Goal: Task Accomplishment & Management: Complete application form

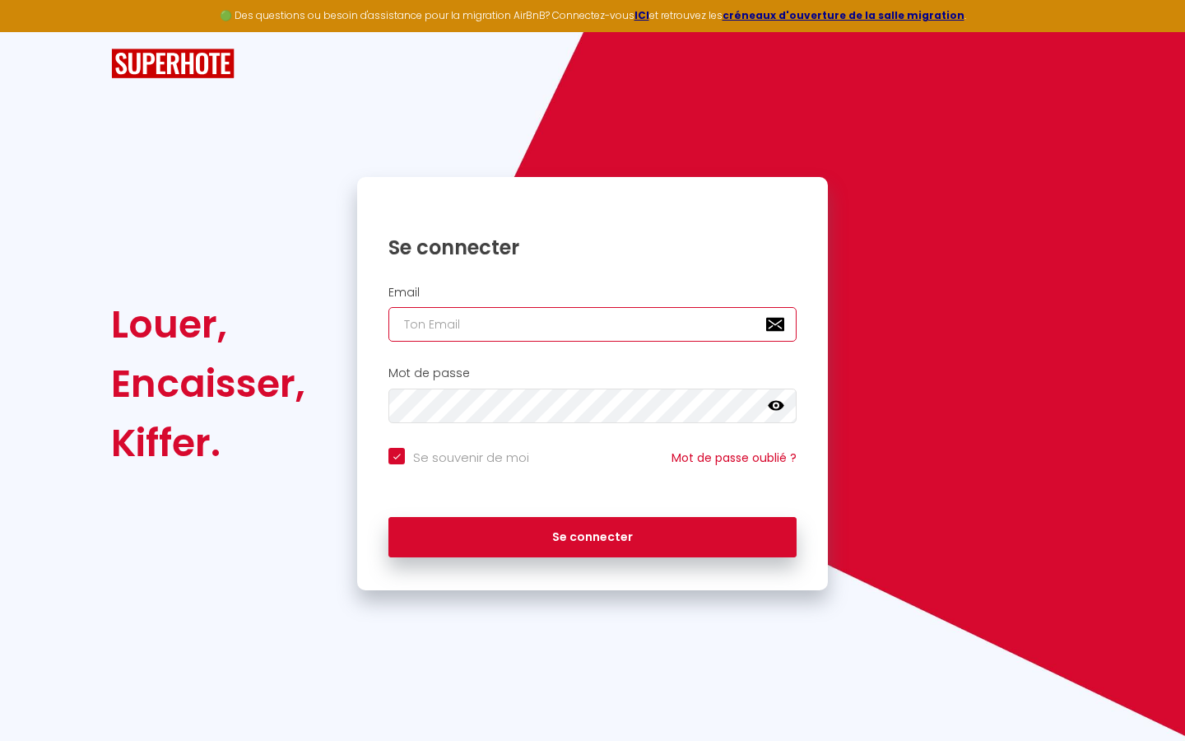
type input "s"
checkbox input "true"
type input "sl"
checkbox input "true"
type input "slh"
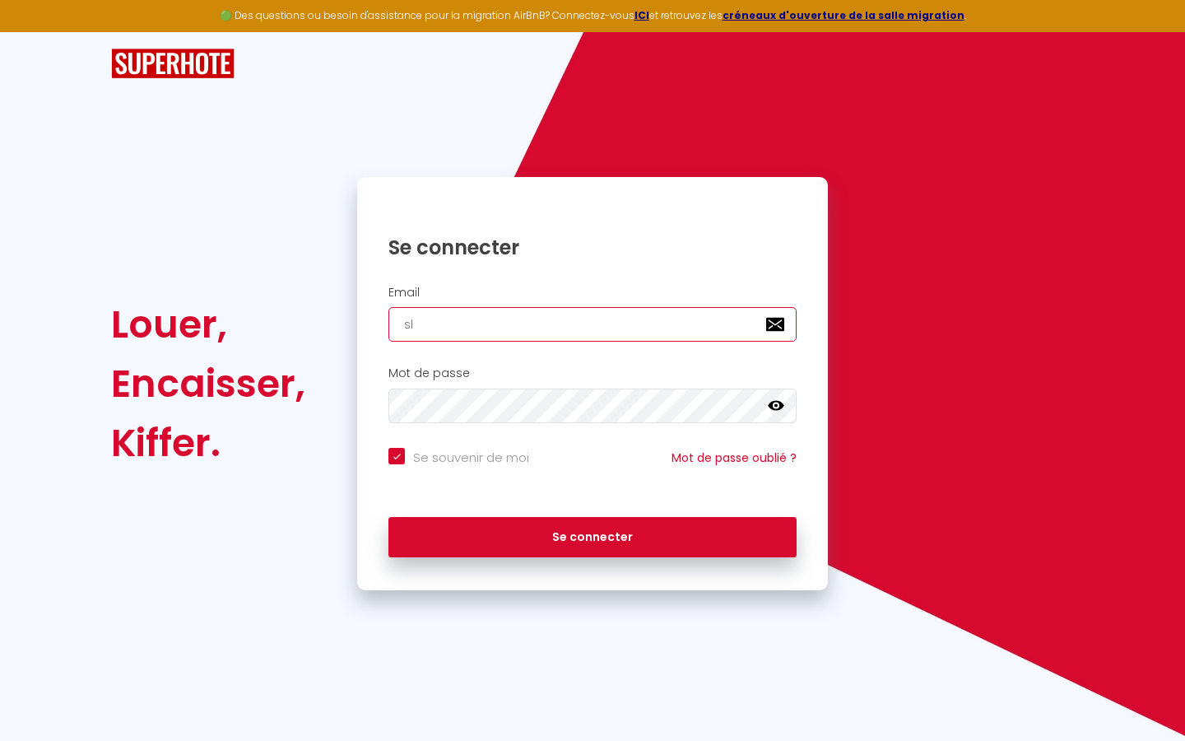
checkbox input "true"
type input "slhu"
checkbox input "true"
type input "slhu9"
checkbox input "true"
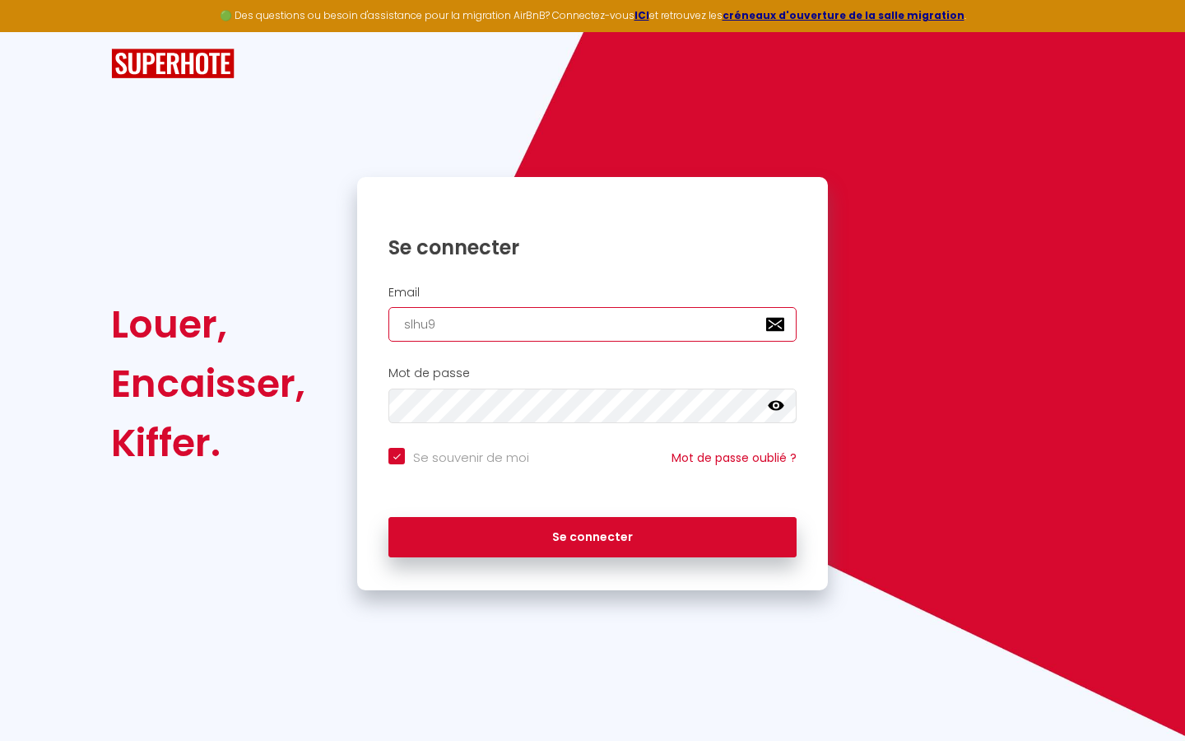
type input "slhu9g"
checkbox input "true"
type input "slhu9gy"
checkbox input "true"
type input "slhu9gyw"
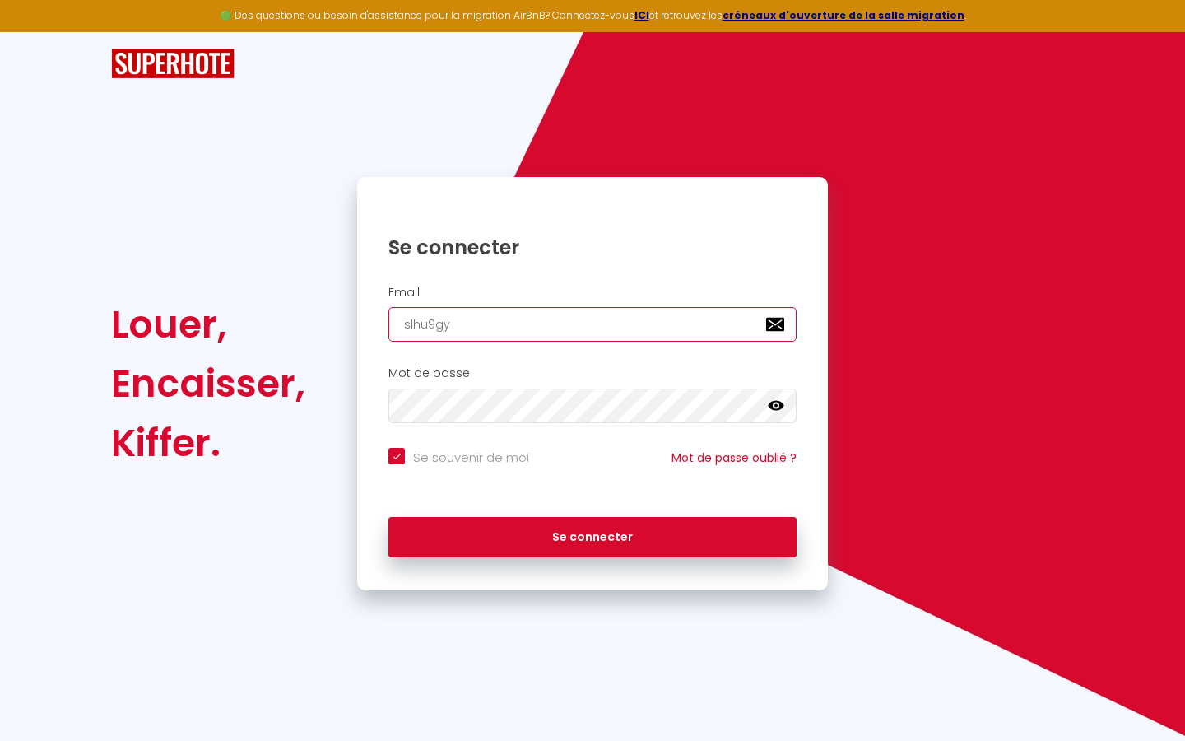
checkbox input "true"
type input "slhu9gywg"
checkbox input "true"
type input "slhu9gywg7"
checkbox input "true"
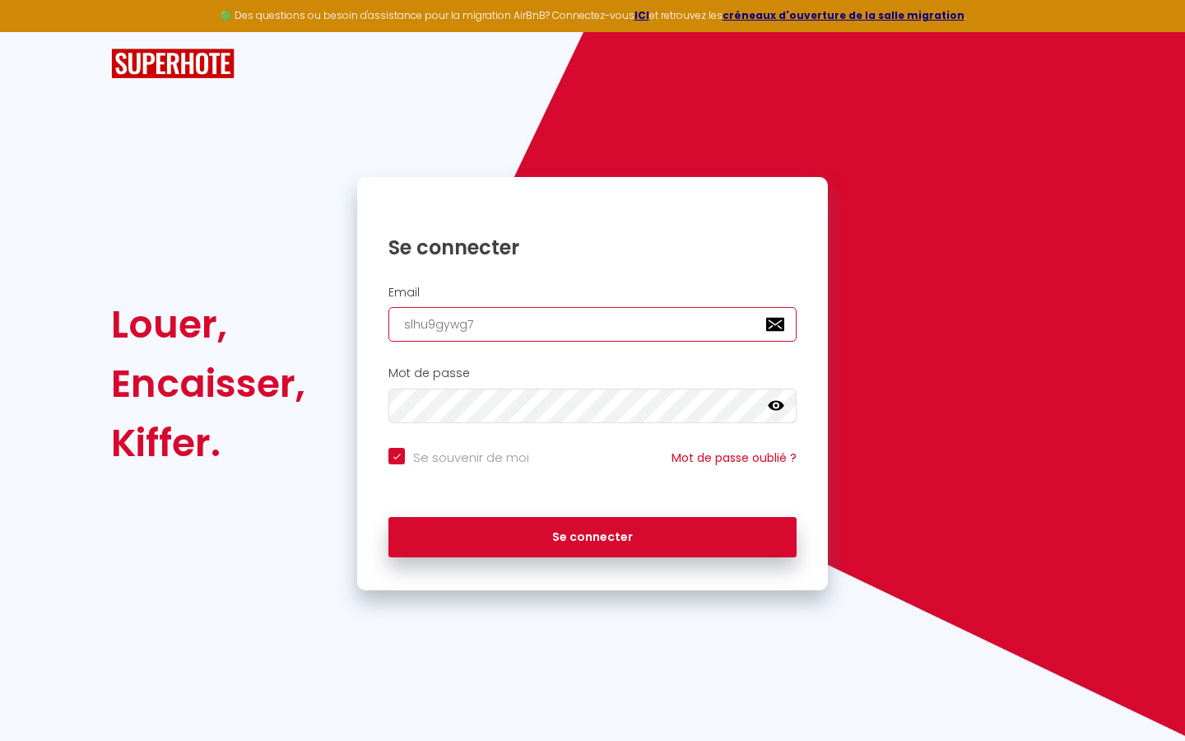
type input "slhu9gywg7f"
checkbox input "true"
type input "slhu9gywg7fy"
checkbox input "true"
type input "slhu9gywg7fy5"
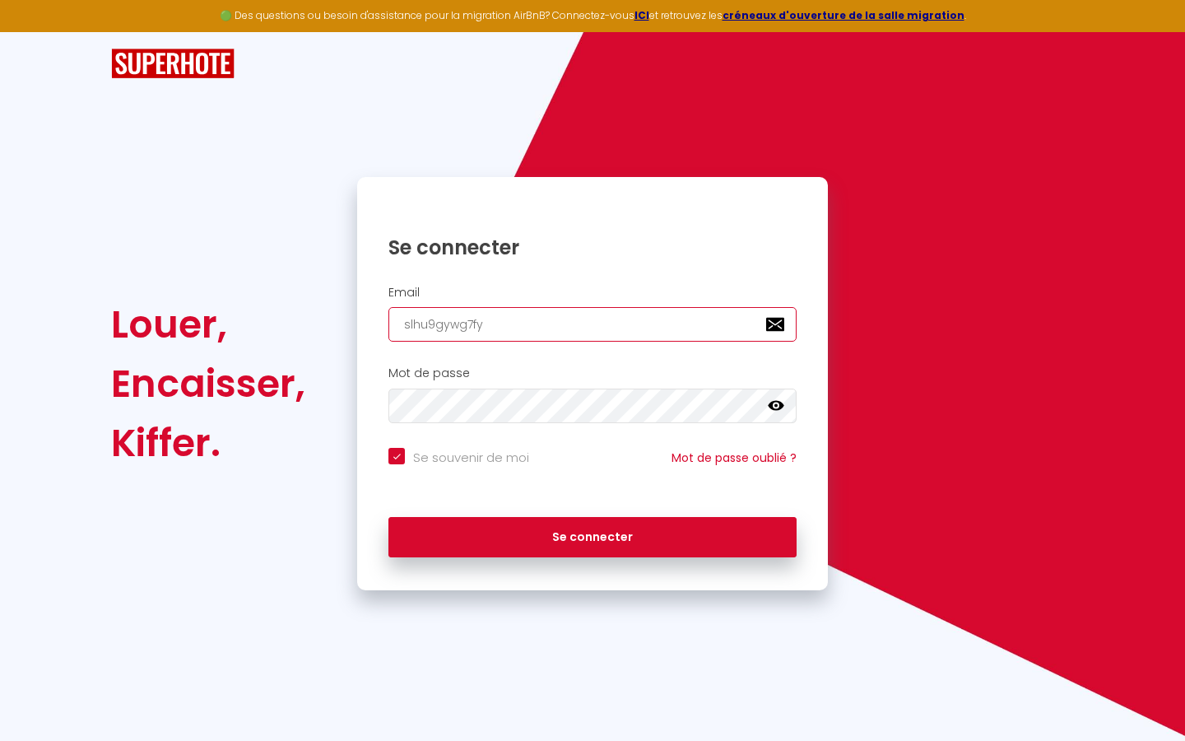
checkbox input "true"
type input "slhu9gywg7fy5k"
checkbox input "true"
type input "slhu9gywg7fy5kw"
checkbox input "true"
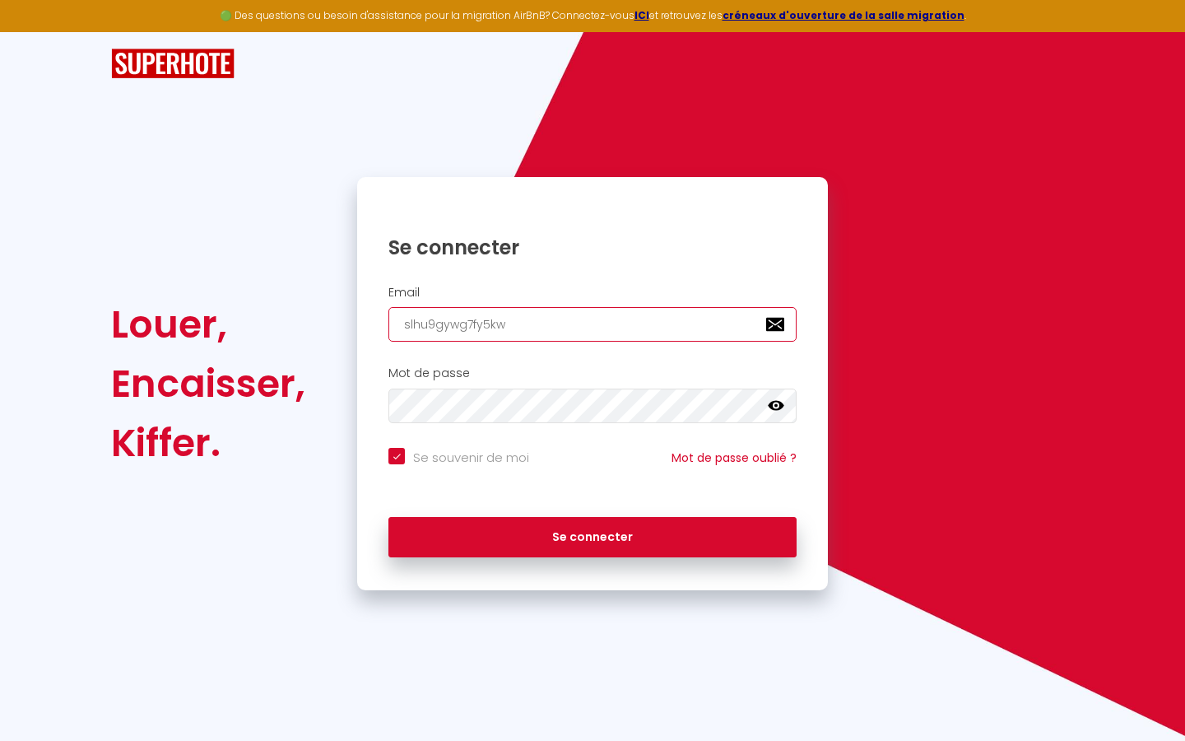
type input "slhu9gywg7fy5kwu"
checkbox input "true"
type input "slhu9gywg7fy5kwux"
checkbox input "true"
type input "slhu9gywg7fy5kwuxr"
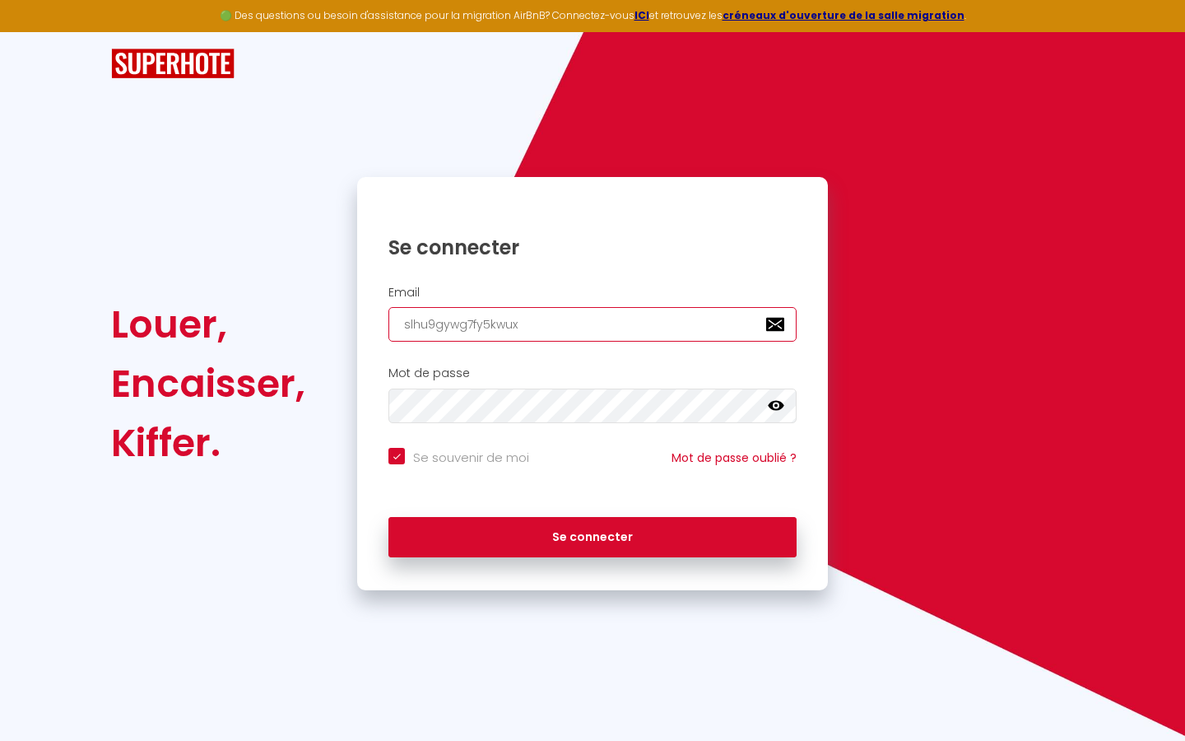
checkbox input "true"
type input "slhu9gywg7fy5kwuxrx"
checkbox input "true"
type input "slhu9gywg7fy5kwuxrx1"
checkbox input "true"
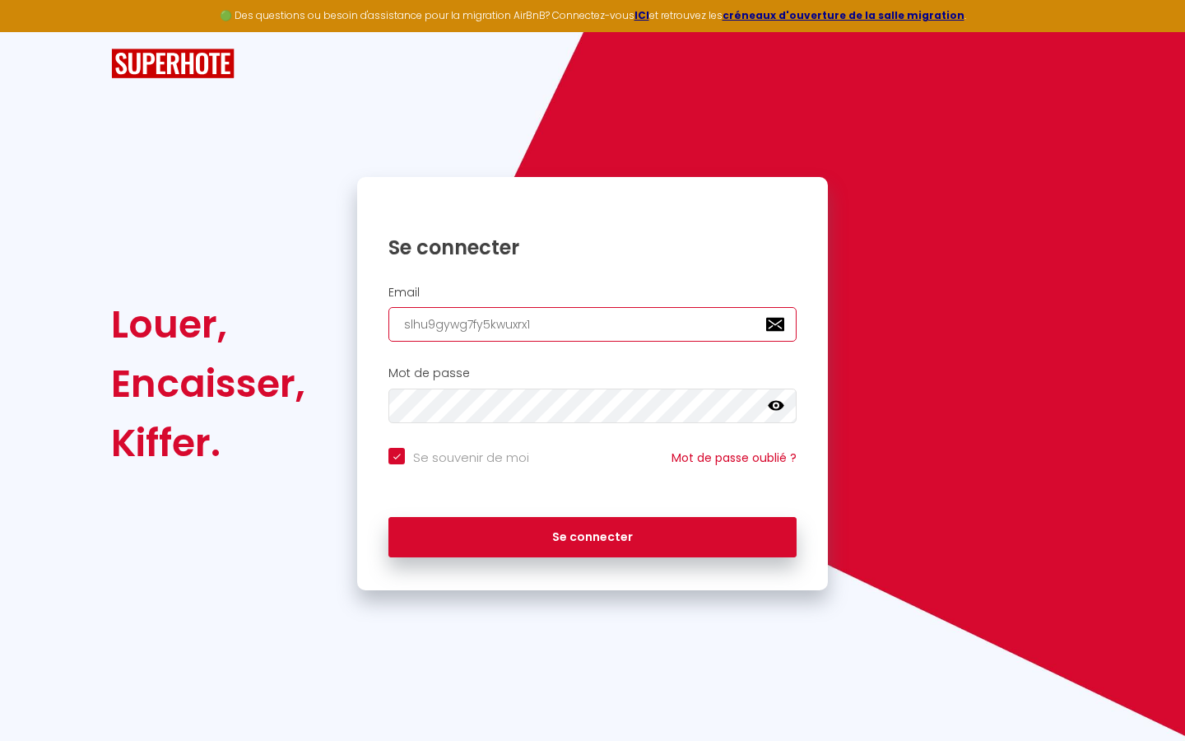
type input "slhu9gywg7fy5kwuxrx14"
checkbox input "true"
type input "slhu9gywg7fy5kwuxrx14v"
checkbox input "true"
type input "slhu9gywg7fy5kwuxrx14vn"
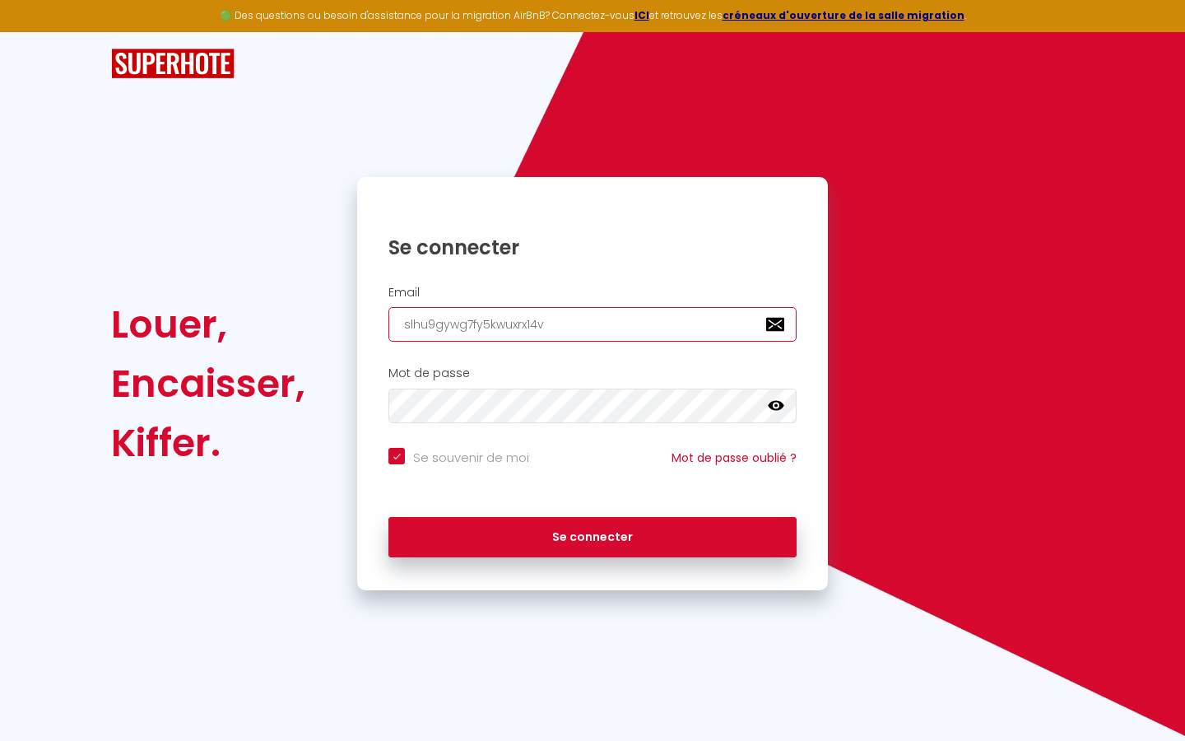
checkbox input "true"
type input "slhu9gywg7fy5kwuxrx14vnw"
checkbox input "true"
type input "slhu9gywg7fy5kwuxrx14vnw1"
checkbox input "true"
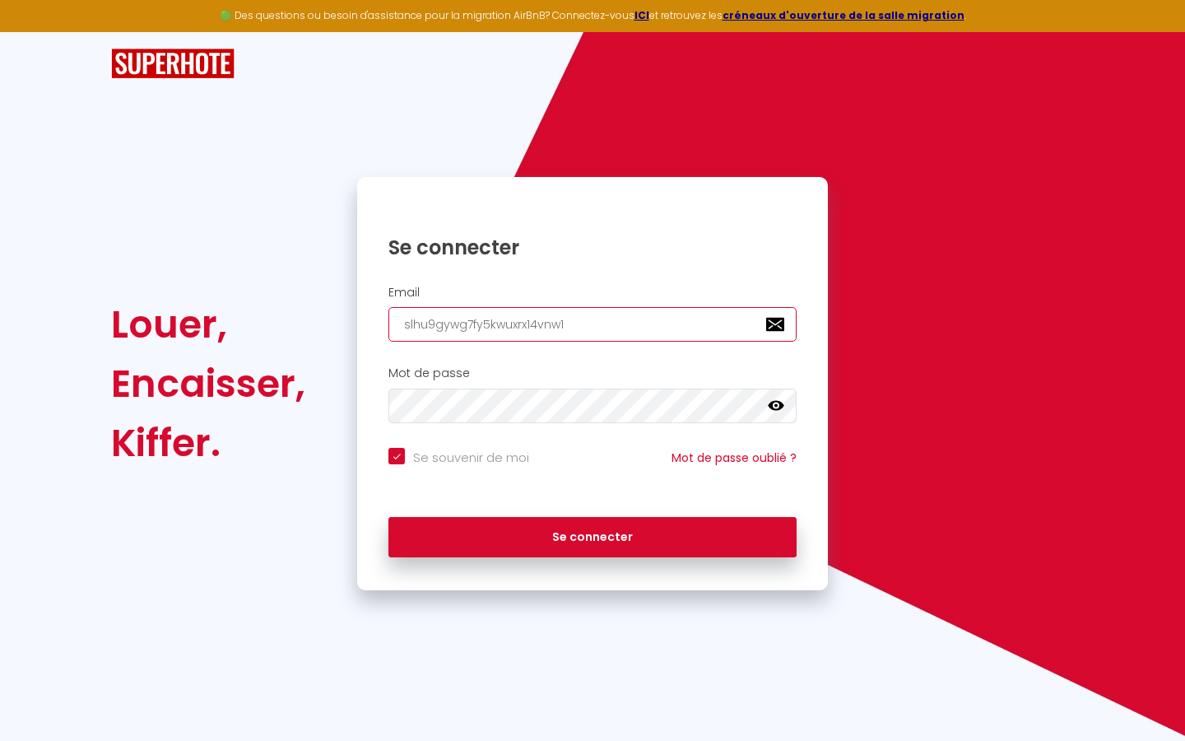
type input "slhu9gywg7fy5kwuxrx14vnw1@"
checkbox input "true"
type input "slhu9gywg7fy5kwuxrx14vnw1@t"
checkbox input "true"
type input "slhu9gywg7fy5kwuxrx14vnw1@ts"
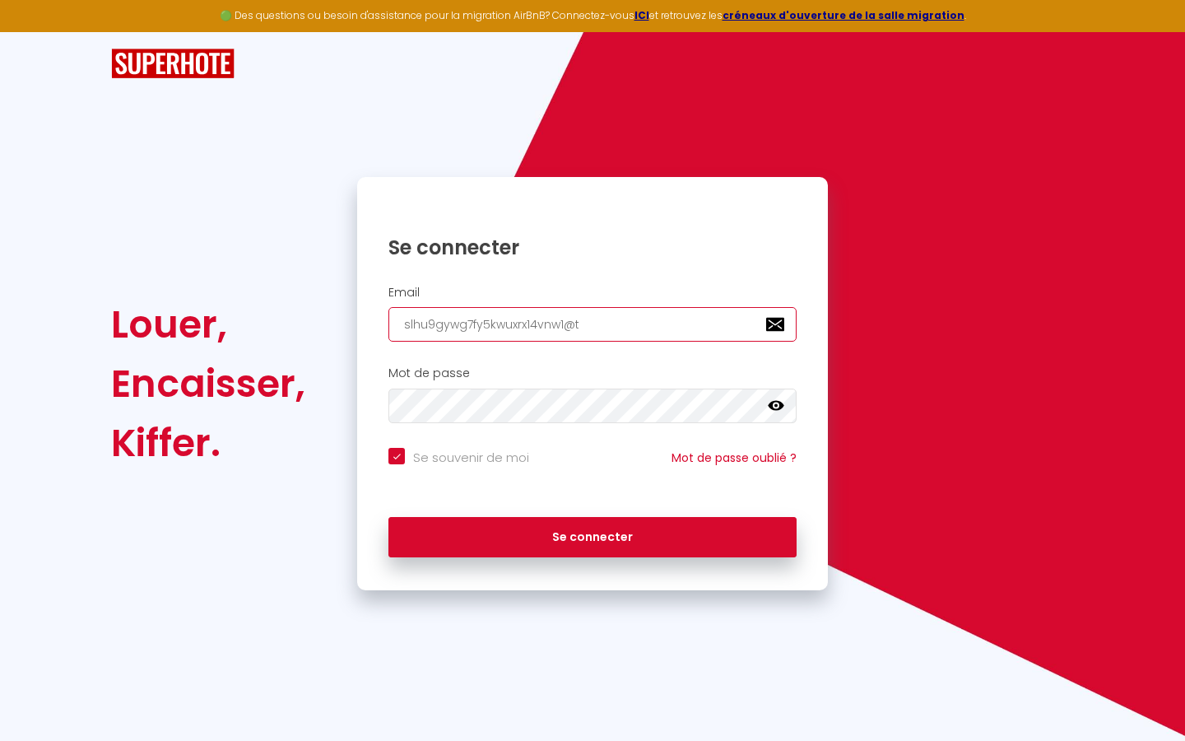
checkbox input "true"
type input "slhu9gywg7fy5kwuxrx14vnw1@tst"
checkbox input "true"
type input "slhu9gywg7fy5kwuxrx14vnw1@tstm"
checkbox input "true"
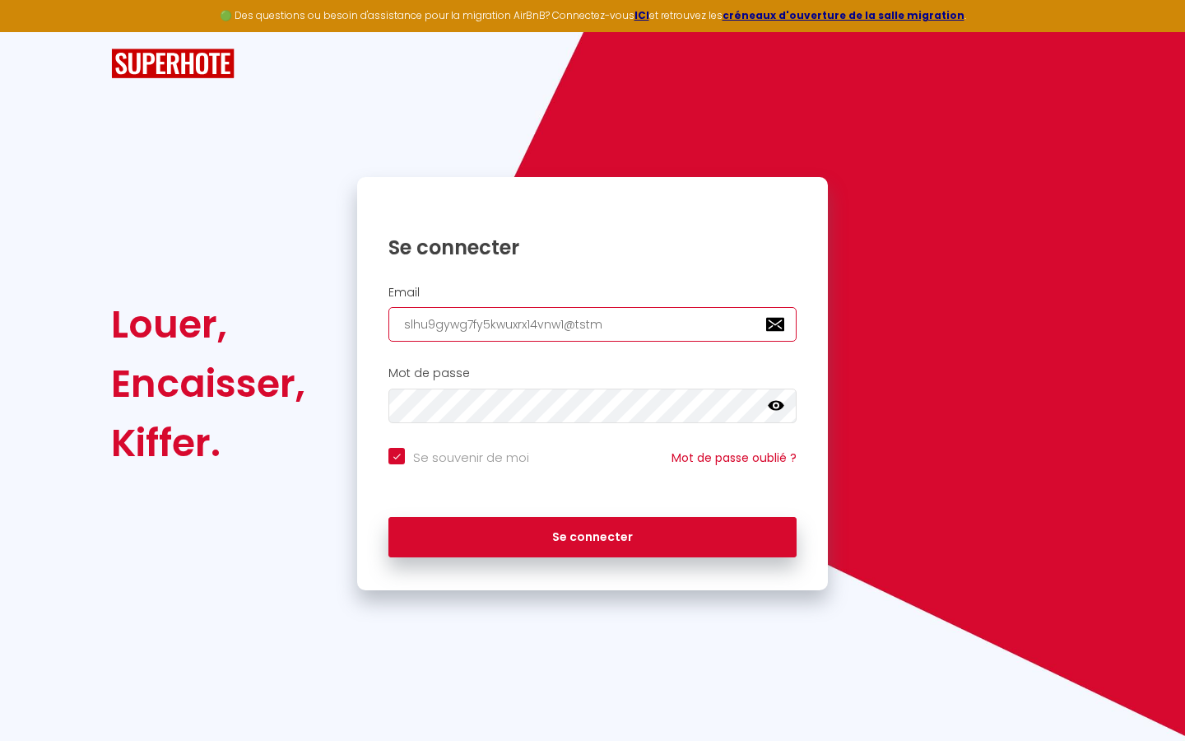
type input "slhu9gywg7fy5kwuxrx14vnw1@tstma"
checkbox input "true"
type input "slhu9gywg7fy5kwuxrx14vnw1@tstmai"
checkbox input "true"
type input "slhu9gywg7fy5kwuxrx14vnw1@tstmail"
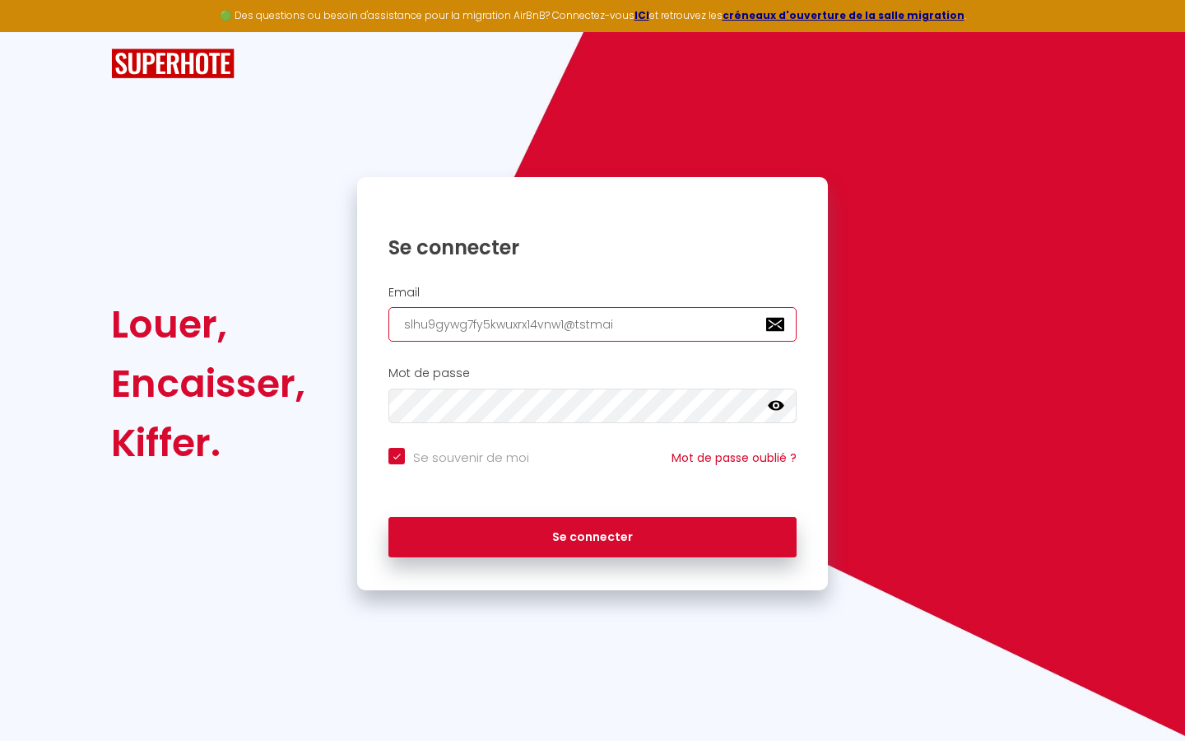
checkbox input "true"
type input "slhu9gywg7fy5kwuxrx14vnw1@tstmail."
checkbox input "true"
type input "slhu9gywg7fy5kwuxrx14vnw1@tstmail.l"
checkbox input "true"
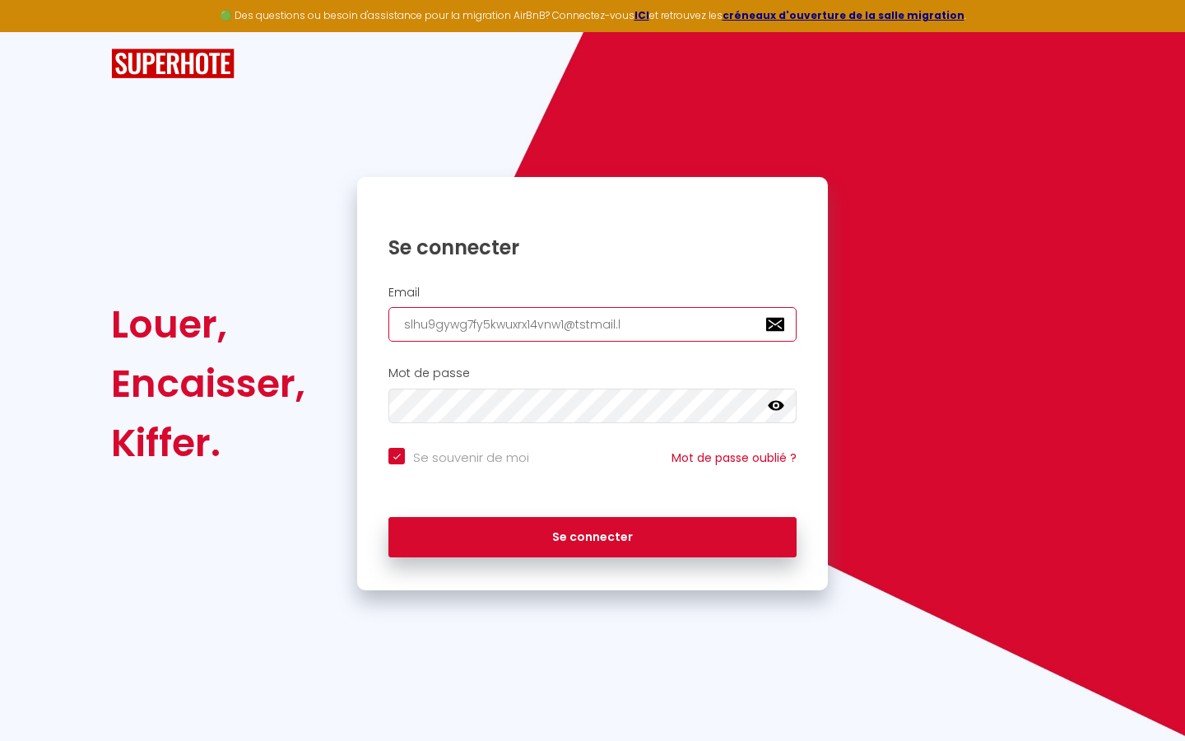
type input "[EMAIL_ADDRESS][DOMAIN_NAME]"
checkbox input "true"
type input "[EMAIL_ADDRESS]"
checkbox input "true"
type input "[EMAIL_ADDRESS][DOMAIN_NAME]"
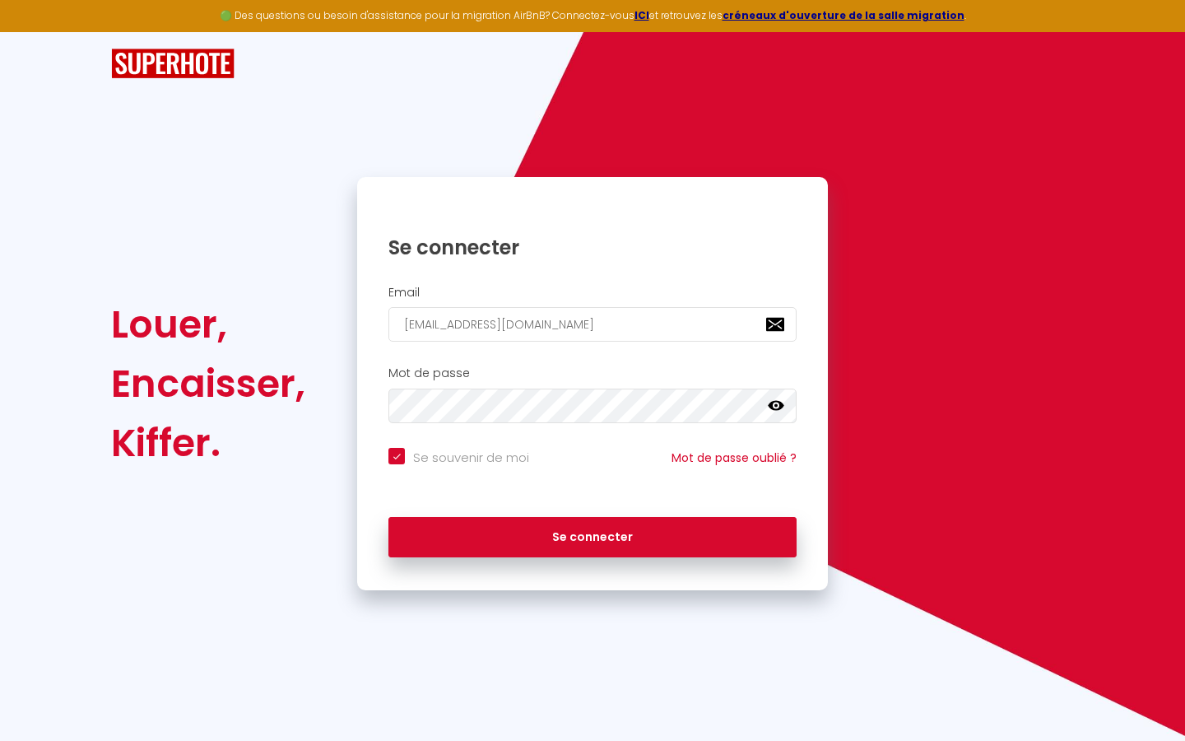
checkbox input "true"
